Goal: Book appointment/travel/reservation

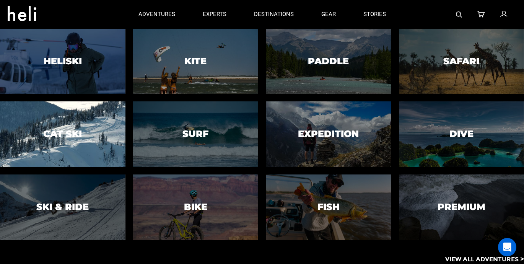
click at [104, 133] on div at bounding box center [63, 134] width 128 height 67
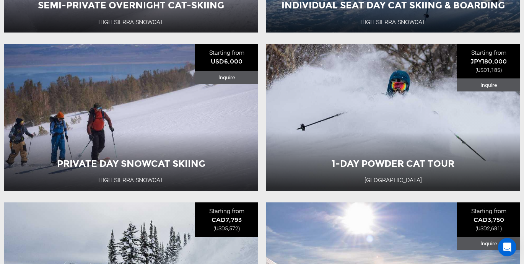
scroll to position [411, 0]
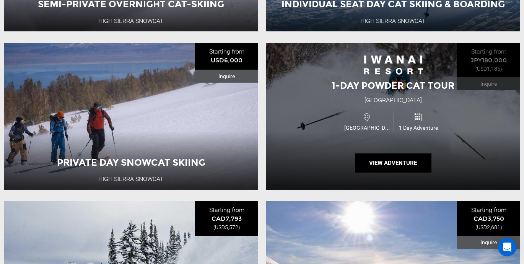
click at [415, 88] on span "1-Day Powder CAT Tour" at bounding box center [393, 85] width 123 height 11
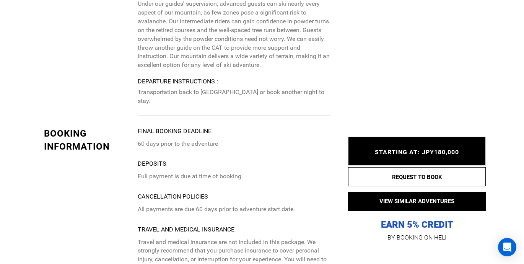
scroll to position [2372, 0]
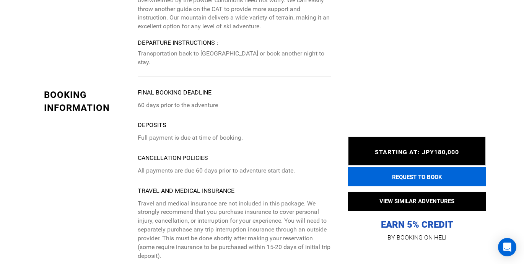
click at [410, 172] on button "REQUEST TO BOOK" at bounding box center [417, 176] width 138 height 19
